Goal: Task Accomplishment & Management: Use online tool/utility

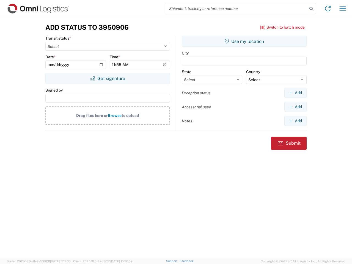
click at [236, 9] on input "search" at bounding box center [236, 8] width 143 height 10
click at [312, 9] on icon at bounding box center [312, 9] width 8 height 8
click at [328, 9] on icon at bounding box center [328, 8] width 9 height 9
click at [343, 9] on icon "button" at bounding box center [343, 8] width 6 height 4
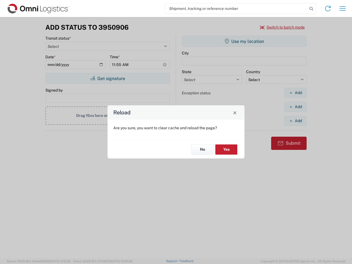
click at [108, 78] on div "Reload Are you sure, you want to clear cache and reload the page? No Yes" at bounding box center [176, 132] width 352 height 264
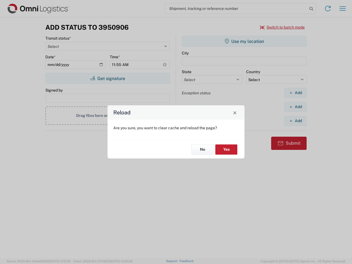
click at [244, 41] on div "Reload Are you sure, you want to clear cache and reload the page? No Yes" at bounding box center [176, 132] width 352 height 264
click at [296, 93] on div "Reload Are you sure, you want to clear cache and reload the page? No Yes" at bounding box center [176, 132] width 352 height 264
click at [296, 107] on div "Reload Are you sure, you want to clear cache and reload the page? No Yes" at bounding box center [176, 132] width 352 height 264
click at [296, 121] on div "Reload Are you sure, you want to clear cache and reload the page? No Yes" at bounding box center [176, 132] width 352 height 264
